Goal: Check status: Check status

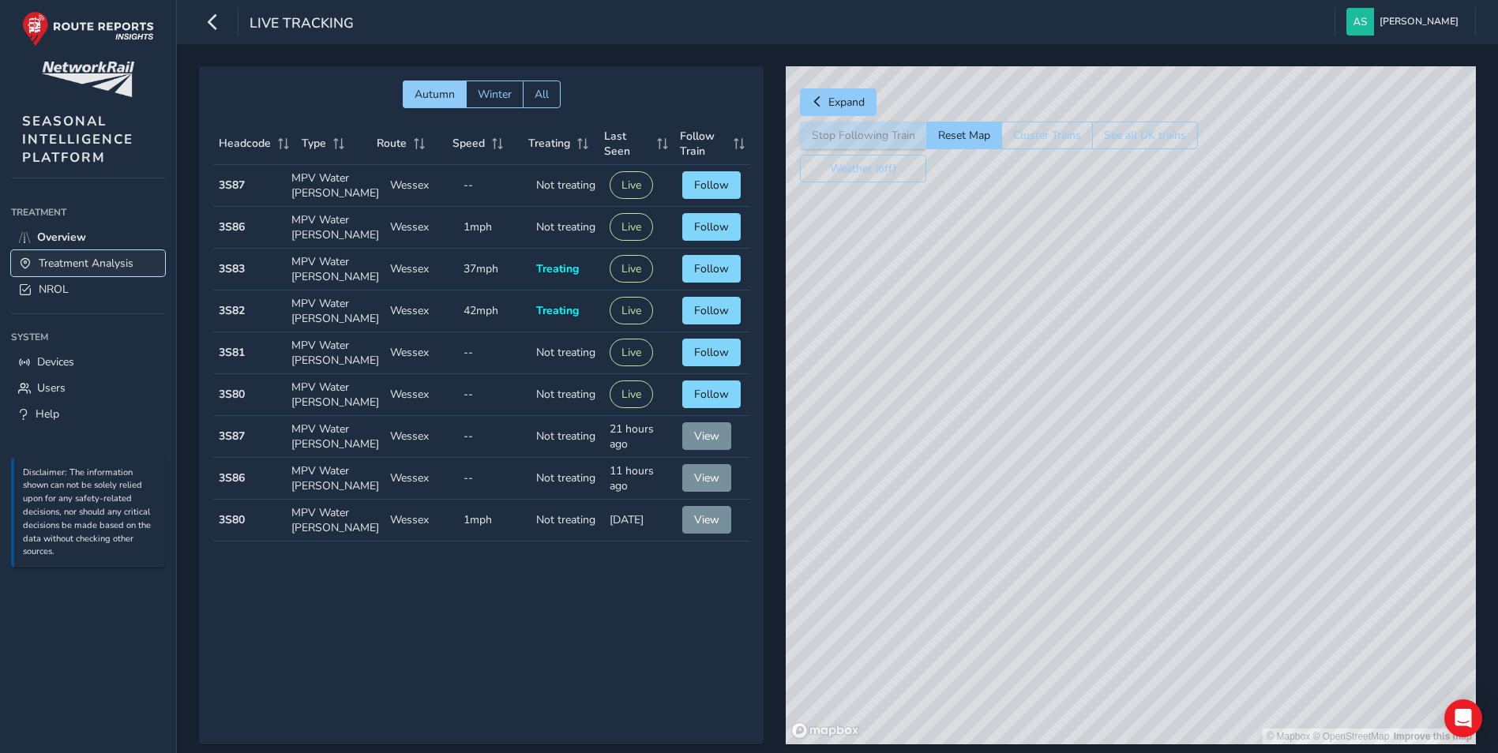
drag, startPoint x: 0, startPoint y: 0, endPoint x: 77, endPoint y: 260, distance: 271.1
click at [77, 260] on span "Treatment Analysis" at bounding box center [86, 263] width 95 height 15
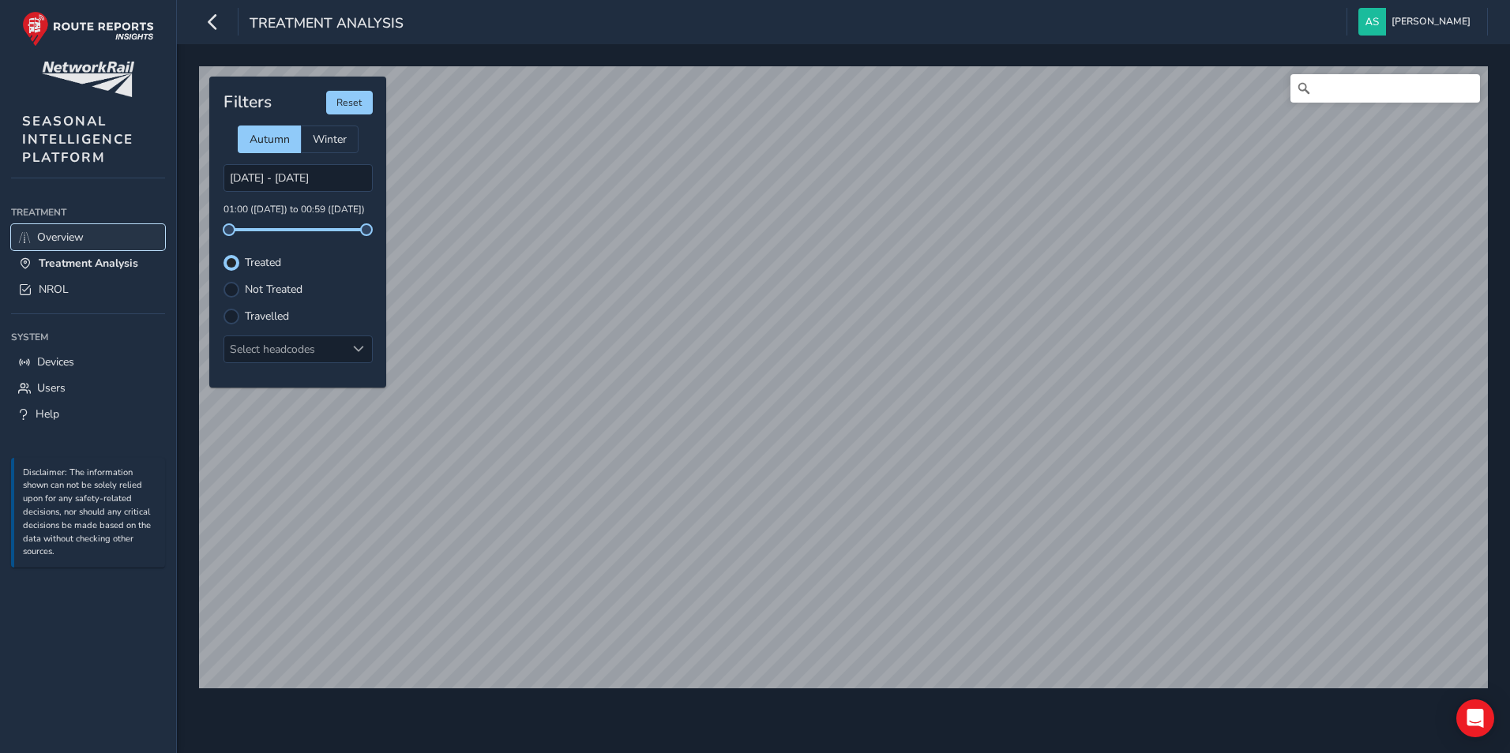
click at [84, 242] on span "Overview" at bounding box center [60, 237] width 47 height 15
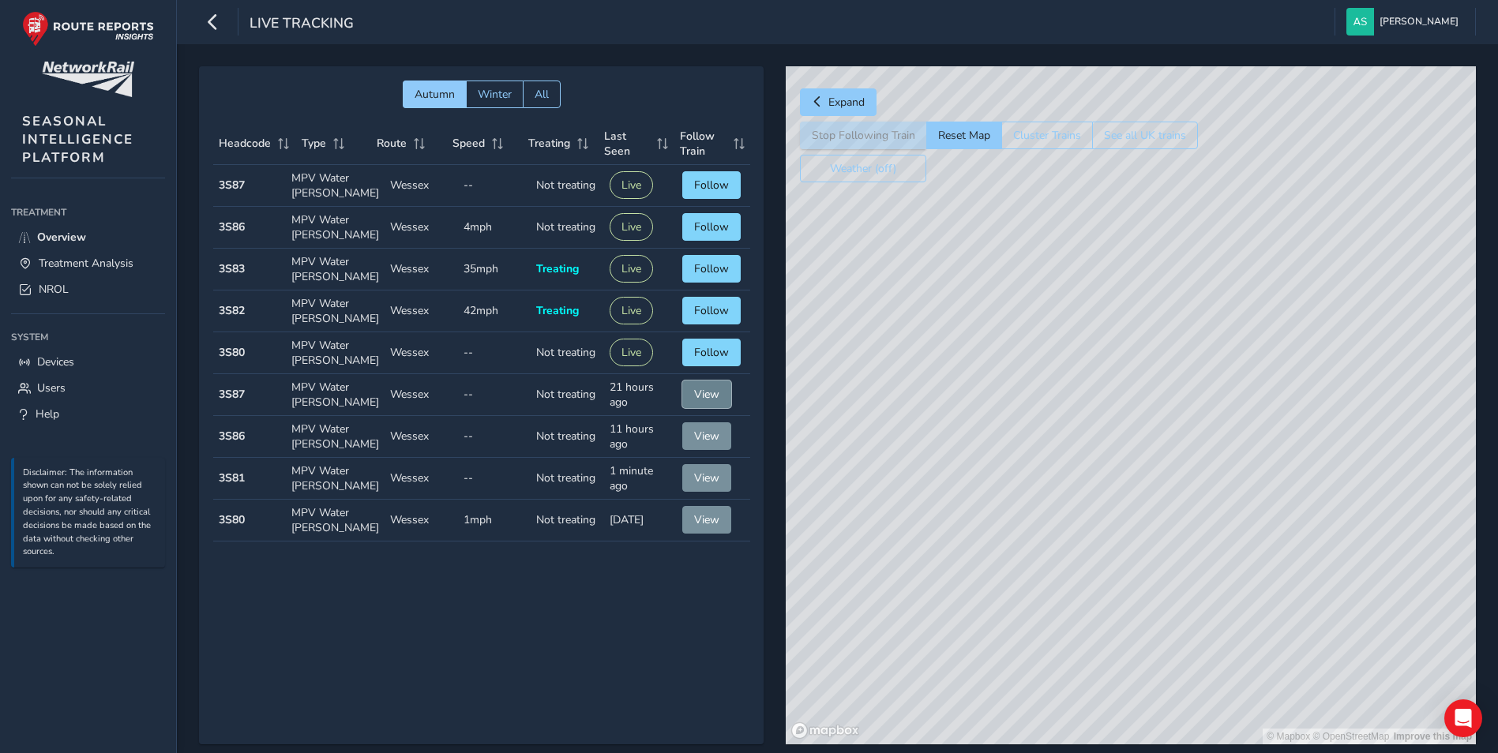
click at [702, 389] on span "View" at bounding box center [706, 394] width 25 height 15
click at [720, 355] on span "Follow" at bounding box center [711, 352] width 35 height 15
drag, startPoint x: 1116, startPoint y: 629, endPoint x: 1127, endPoint y: 583, distance: 47.1
click at [1127, 583] on div "© Mapbox © OpenStreetMap Improve this map © Maxar" at bounding box center [1131, 405] width 690 height 678
drag, startPoint x: 1284, startPoint y: 500, endPoint x: 770, endPoint y: 518, distance: 514.3
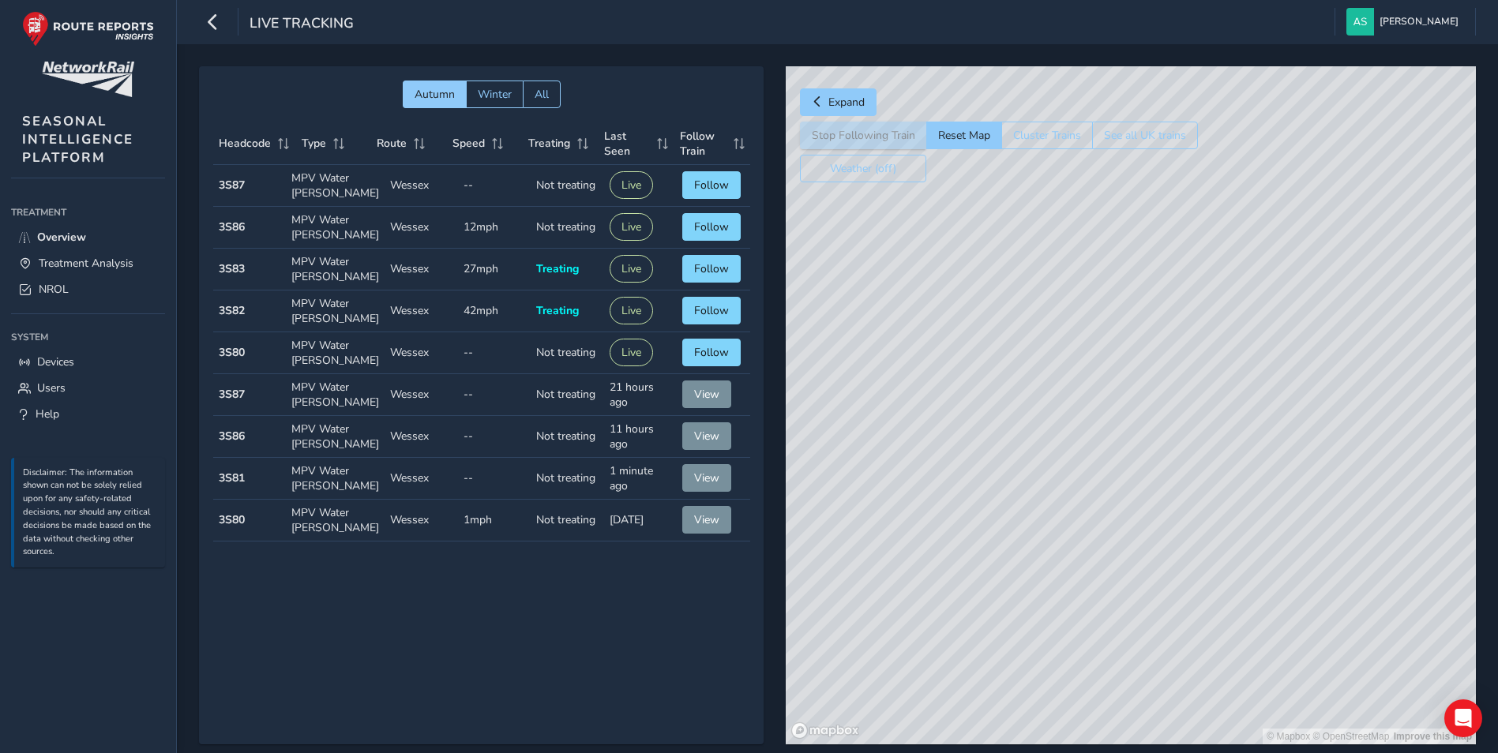
click at [770, 518] on div "Autumn Winter All Headcode Type Route Speed Treating Last Seen Follow Train Hea…" at bounding box center [837, 416] width 1277 height 700
drag, startPoint x: 1305, startPoint y: 434, endPoint x: 853, endPoint y: 760, distance: 557.2
click at [853, 752] on html "Live Tracking [PERSON_NAME] Colour Scheme: Dark Dim Light Logout Autumn Winter …" at bounding box center [749, 376] width 1498 height 753
drag, startPoint x: 1319, startPoint y: 508, endPoint x: 790, endPoint y: 689, distance: 559.3
click at [791, 689] on div "© Mapbox © OpenStreetMap Improve this map" at bounding box center [1131, 405] width 690 height 678
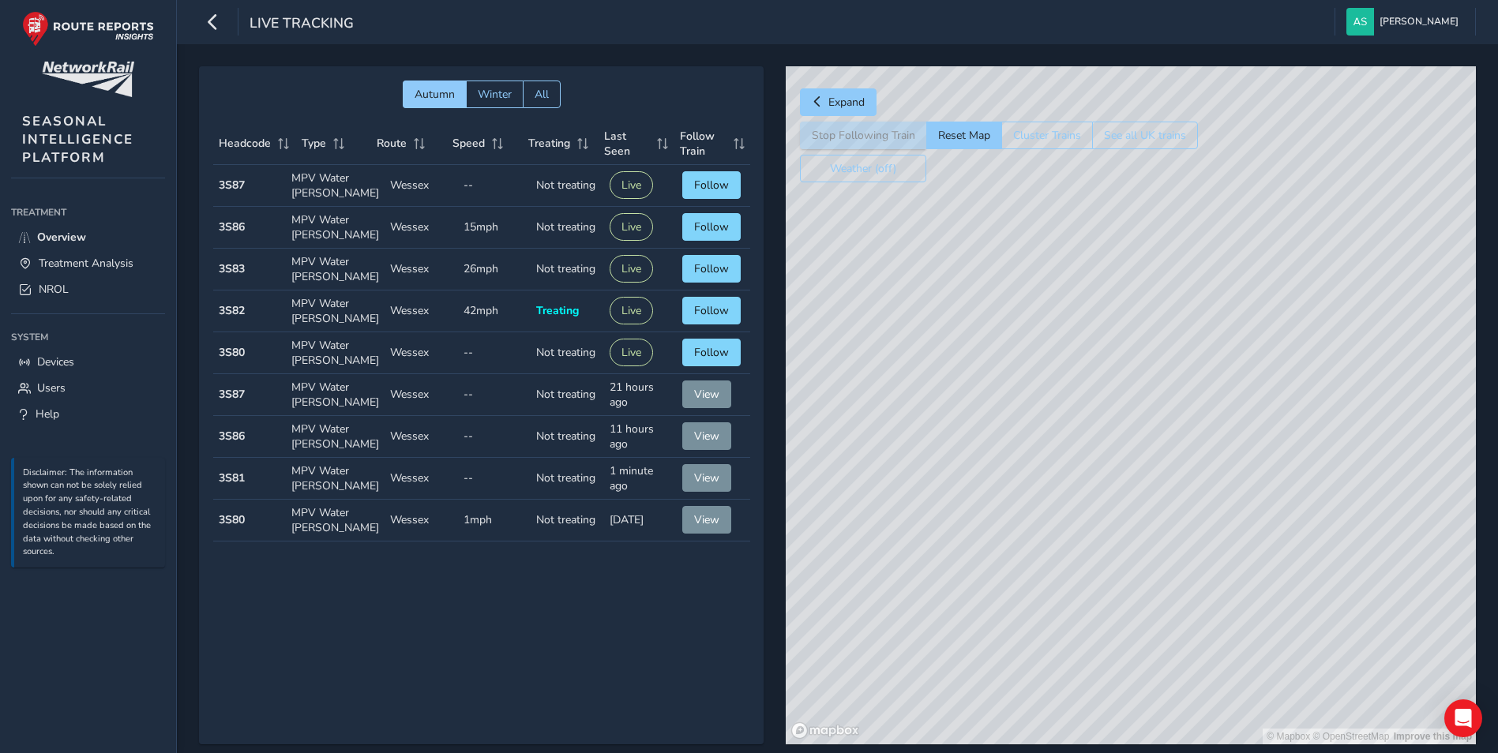
drag, startPoint x: 1313, startPoint y: 504, endPoint x: 756, endPoint y: 507, distance: 557.5
click at [758, 507] on div "Autumn Winter All Headcode Type Route Speed Treating Last Seen Follow Train Hea…" at bounding box center [837, 416] width 1277 height 700
drag, startPoint x: 1353, startPoint y: 422, endPoint x: 1447, endPoint y: 440, distance: 96.3
click at [1447, 440] on div "© Mapbox © OpenStreetMap Improve this map" at bounding box center [1131, 405] width 690 height 678
drag, startPoint x: 897, startPoint y: 310, endPoint x: 1527, endPoint y: 308, distance: 630.1
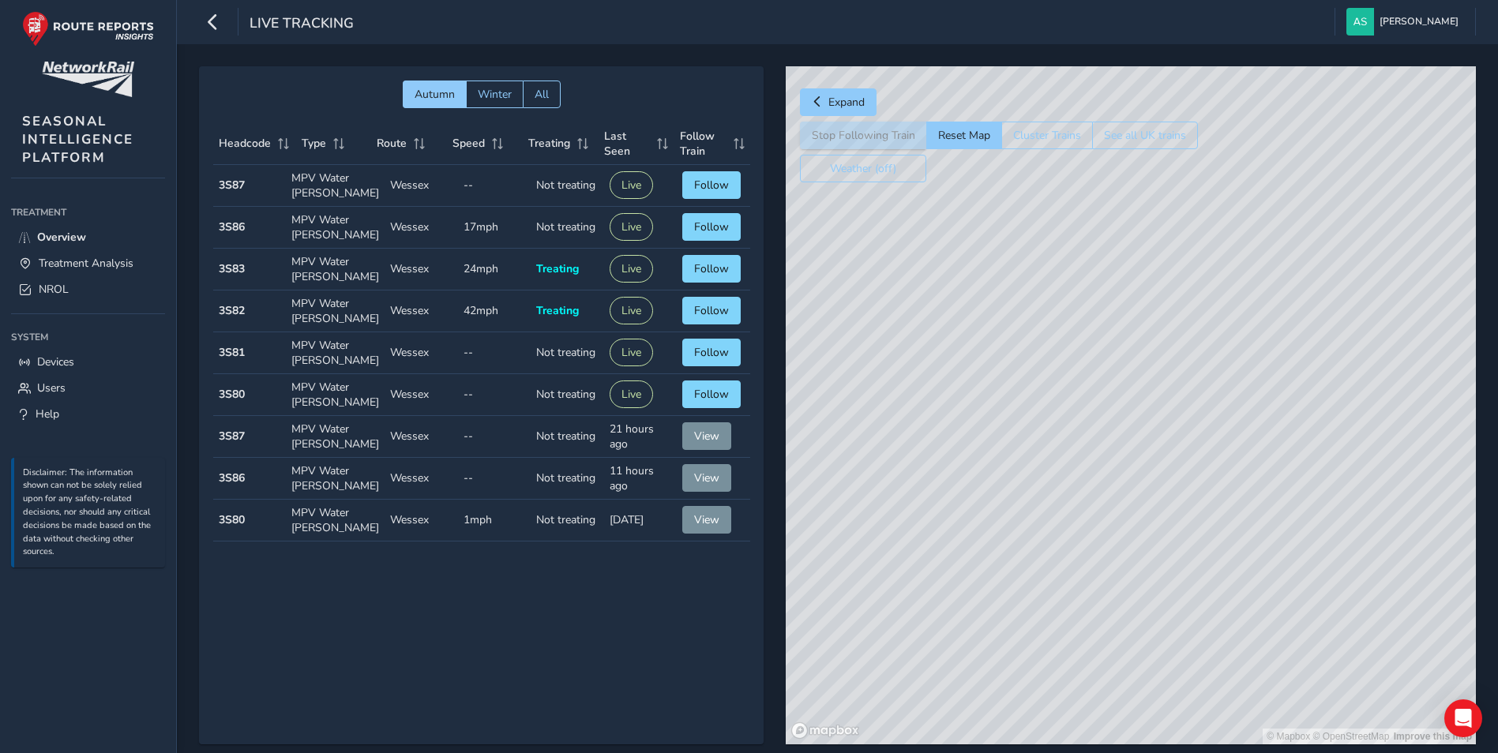
click at [1497, 308] on html "Live Tracking [PERSON_NAME] Colour Scheme: Dark Dim Light Logout Autumn Winter …" at bounding box center [749, 376] width 1498 height 753
drag, startPoint x: 1056, startPoint y: 475, endPoint x: 1411, endPoint y: 268, distance: 410.5
click at [1410, 268] on div "© Mapbox © OpenStreetMap Improve this map" at bounding box center [1131, 405] width 690 height 678
drag, startPoint x: 959, startPoint y: 567, endPoint x: 1194, endPoint y: 508, distance: 241.7
click at [1194, 508] on div "© Mapbox © OpenStreetMap Improve this map" at bounding box center [1131, 405] width 690 height 678
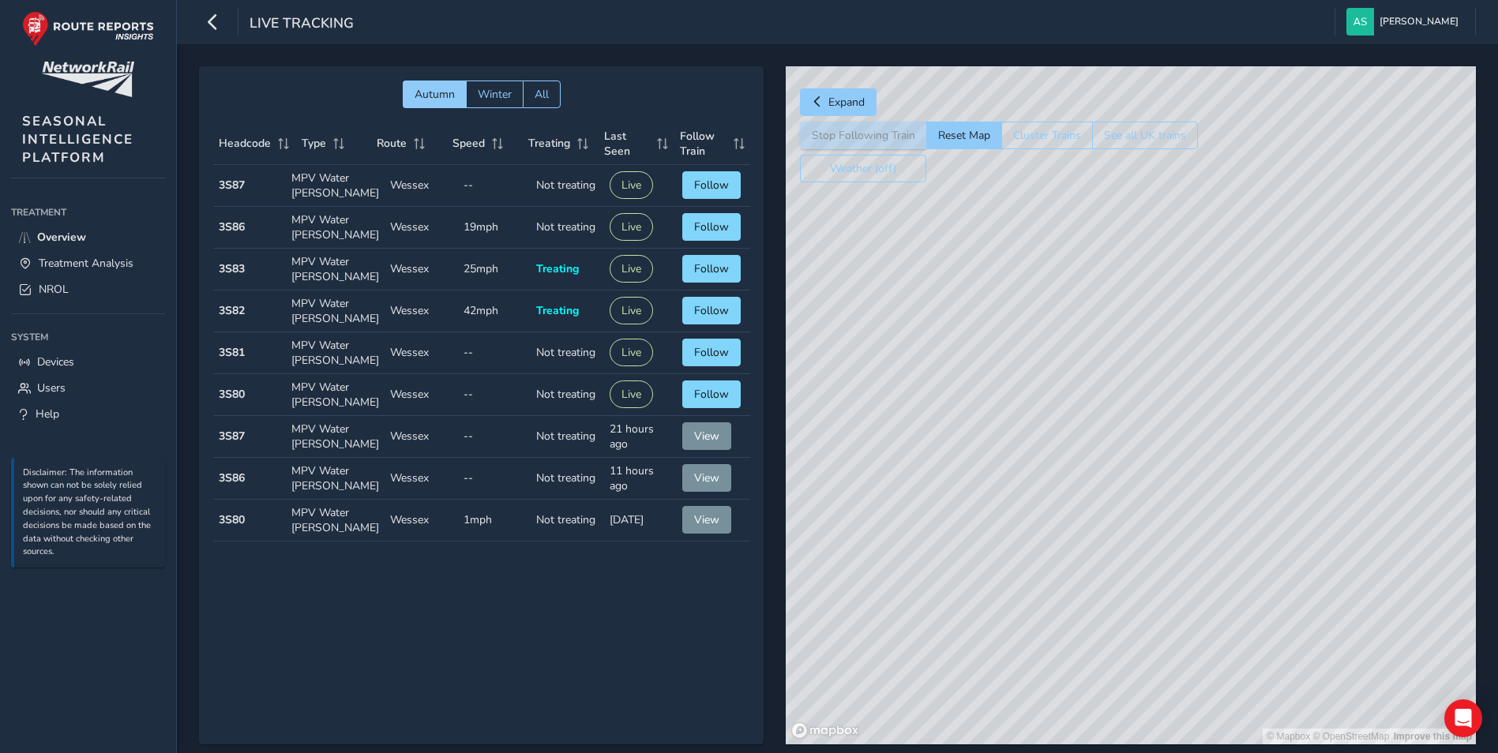
click at [1218, 343] on div "© Mapbox © OpenStreetMap Improve this map" at bounding box center [1131, 405] width 690 height 678
drag, startPoint x: 1218, startPoint y: 343, endPoint x: 1011, endPoint y: 334, distance: 206.3
click at [1011, 334] on div "© Mapbox © OpenStreetMap Improve this map" at bounding box center [1131, 405] width 690 height 678
click at [1218, 338] on div "© Mapbox © OpenStreetMap Improve this map" at bounding box center [1131, 405] width 690 height 678
click at [377, 625] on div "Autumn Winter All Headcode Type Route Speed Treating Last Seen Follow Train Hea…" at bounding box center [481, 405] width 565 height 678
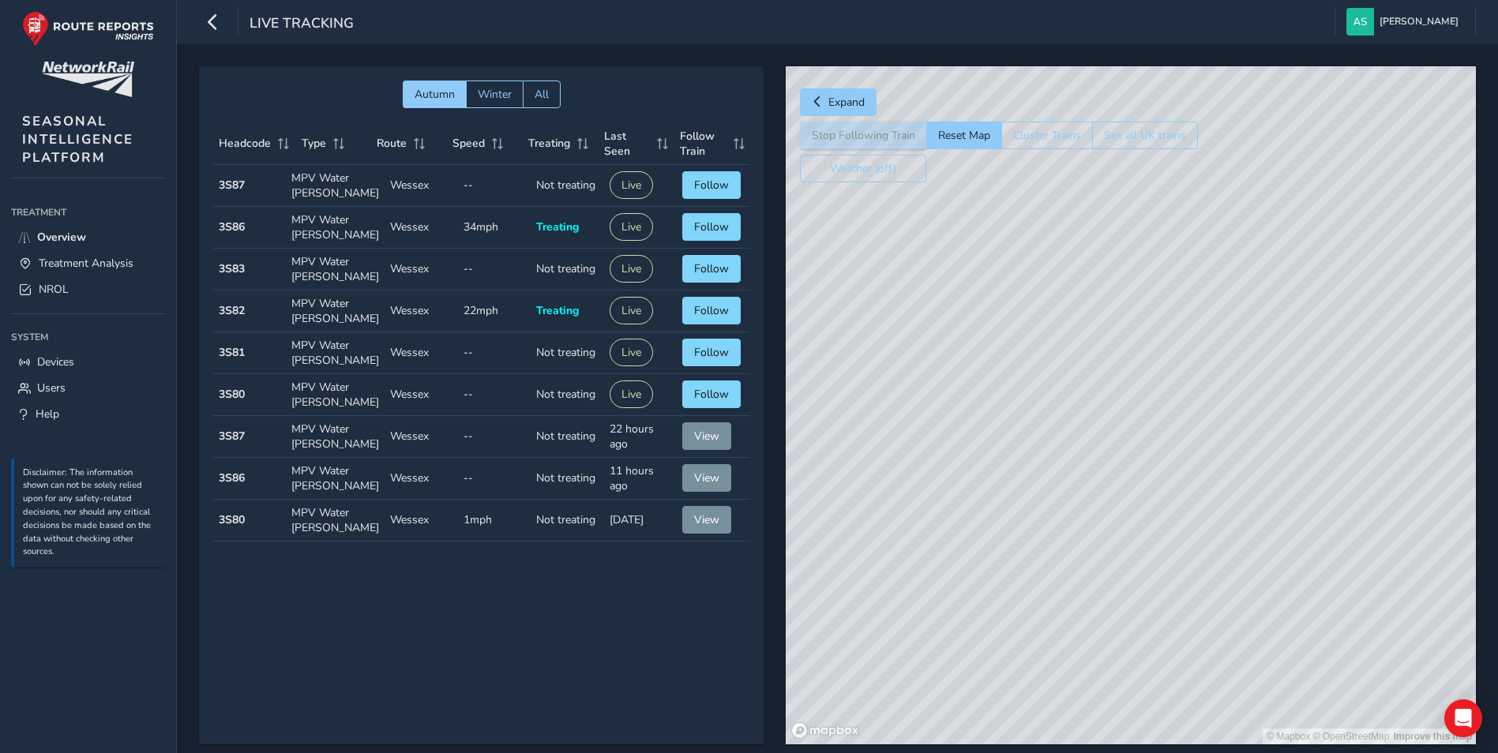
drag, startPoint x: 377, startPoint y: 625, endPoint x: 286, endPoint y: 623, distance: 91.6
click at [286, 623] on div "Autumn Winter All Headcode Type Route Speed Treating Last Seen Follow Train Hea…" at bounding box center [481, 405] width 565 height 678
